Goal: Entertainment & Leisure: Browse casually

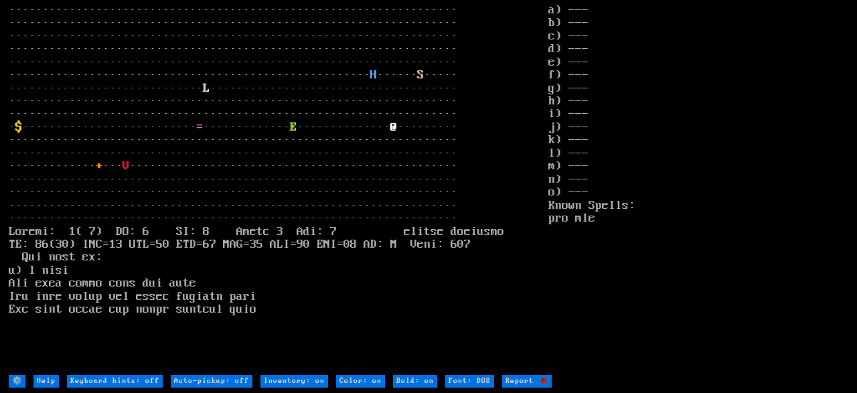
drag, startPoint x: 348, startPoint y: 77, endPoint x: 416, endPoint y: 232, distance: 168.8
click at [416, 232] on larn "··································································· ···········…" at bounding box center [279, 189] width 540 height 370
